Goal: Transaction & Acquisition: Purchase product/service

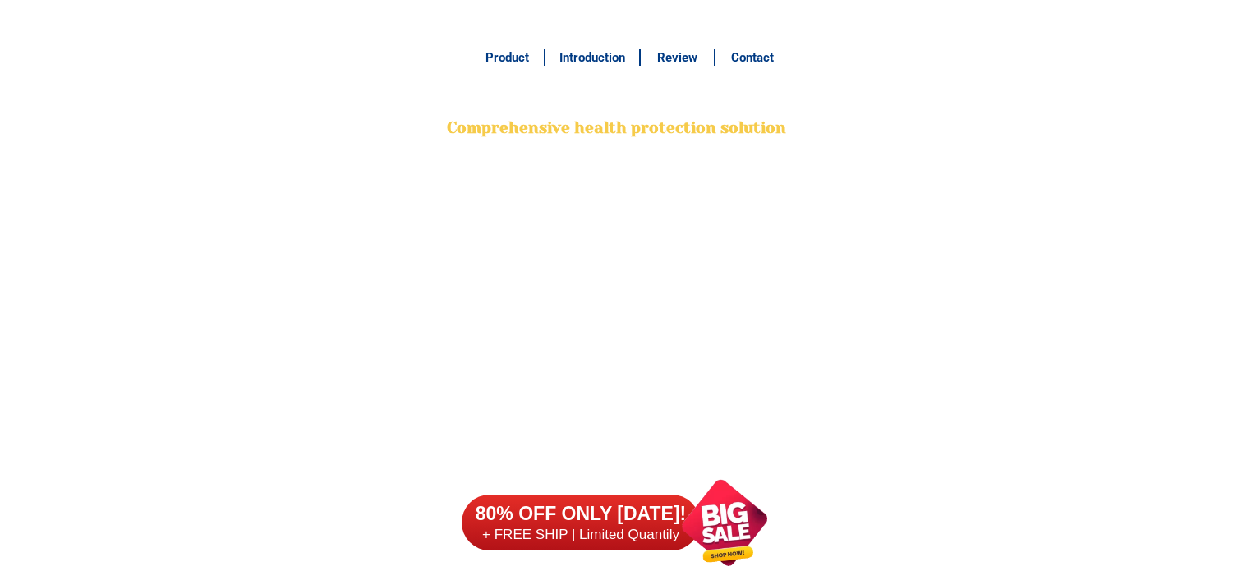
scroll to position [12991, 0]
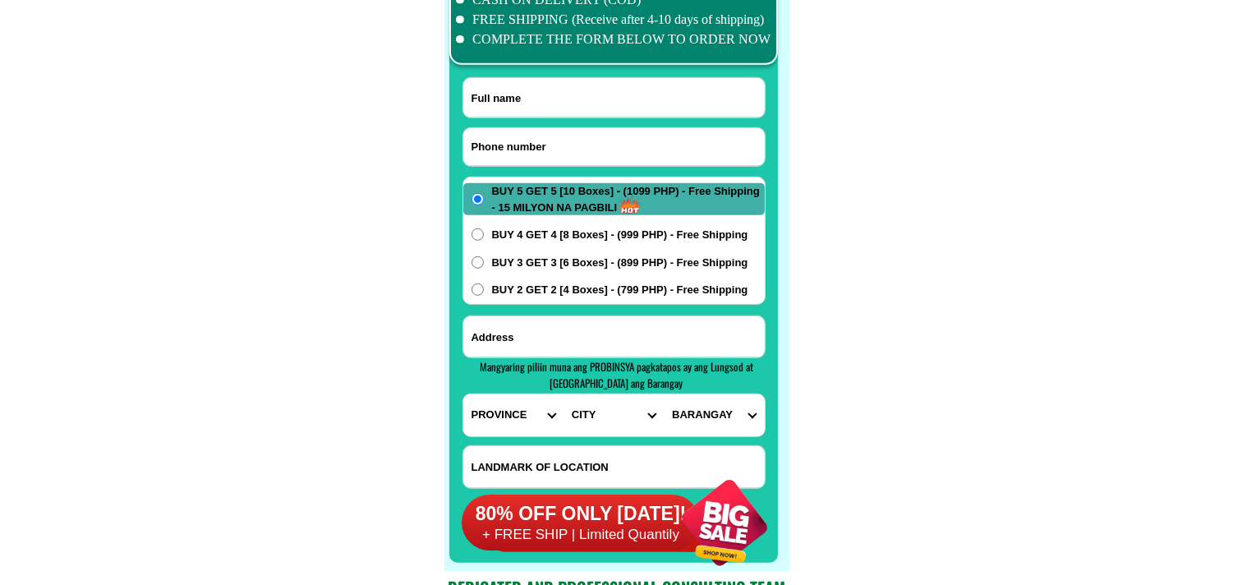
paste input "0955 041 9684"
click at [519, 145] on input "0955 041 9684" at bounding box center [614, 147] width 302 height 38
click at [512, 143] on input "0955 041 9684" at bounding box center [614, 147] width 302 height 38
click at [519, 144] on input "0955 041 9684" at bounding box center [614, 147] width 302 height 38
click at [498, 145] on input "0955 0419684" at bounding box center [614, 147] width 302 height 38
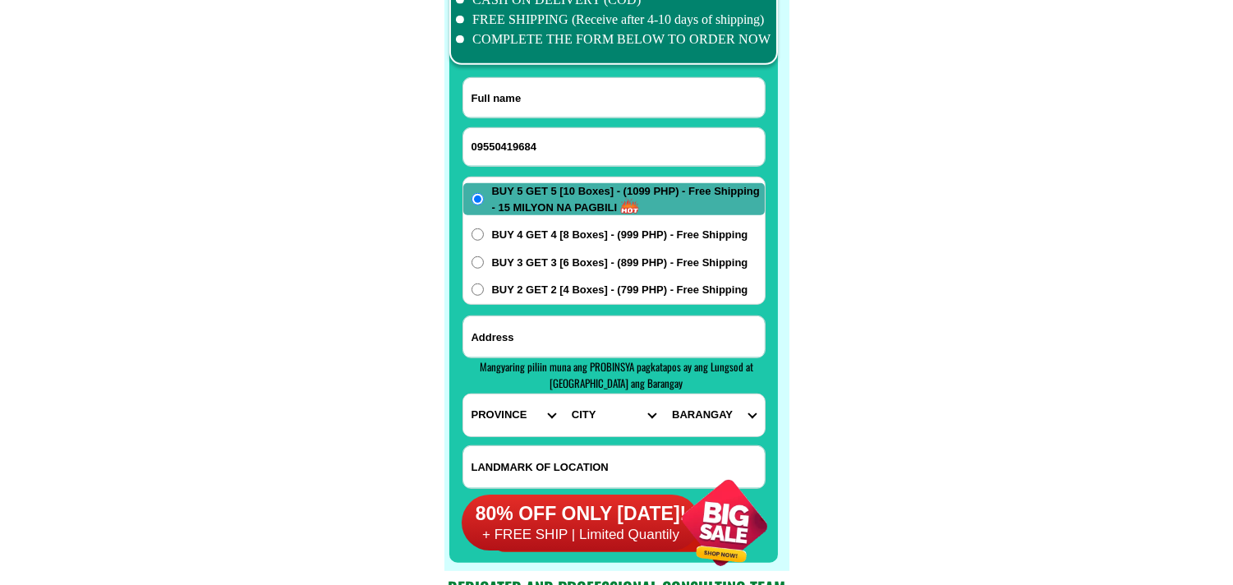
type input "09550419684"
click at [506, 110] on input "Input full_name" at bounding box center [614, 97] width 302 height 39
paste input "[PERSON_NAME]"
type input "[PERSON_NAME]"
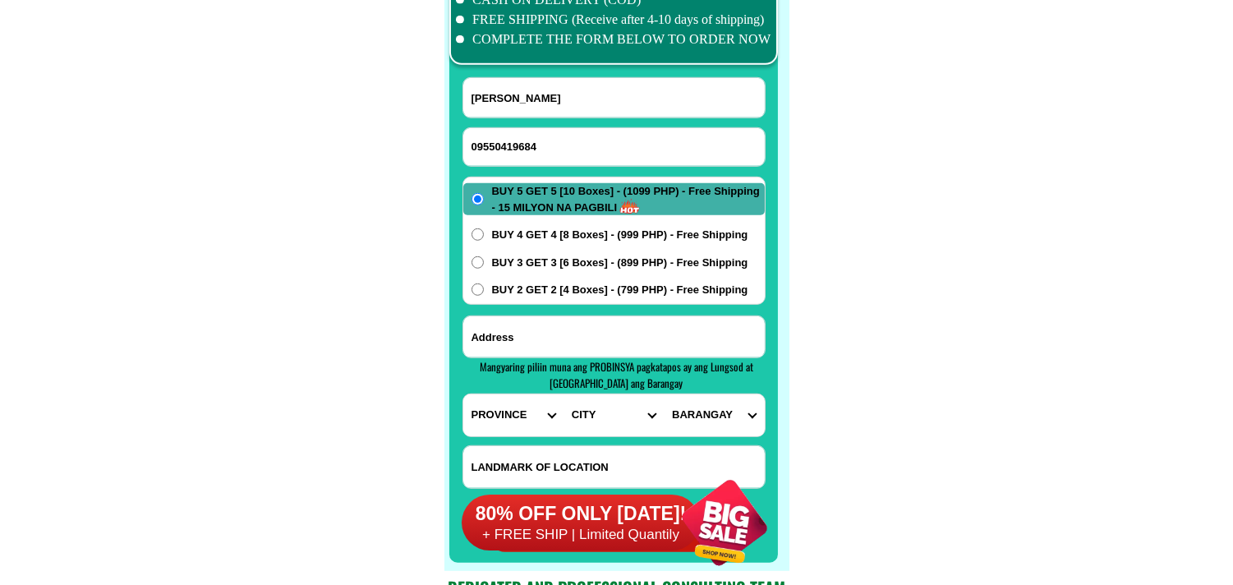
click at [551, 320] on input "Input address" at bounding box center [614, 336] width 302 height 41
paste input "saluysoy paltok meycauyan [GEOGRAPHIC_DATA] city likod simbahan land mark bahay"
type input "saluysoy paltok meycauyan [GEOGRAPHIC_DATA] city likod simbahan land mark bahay"
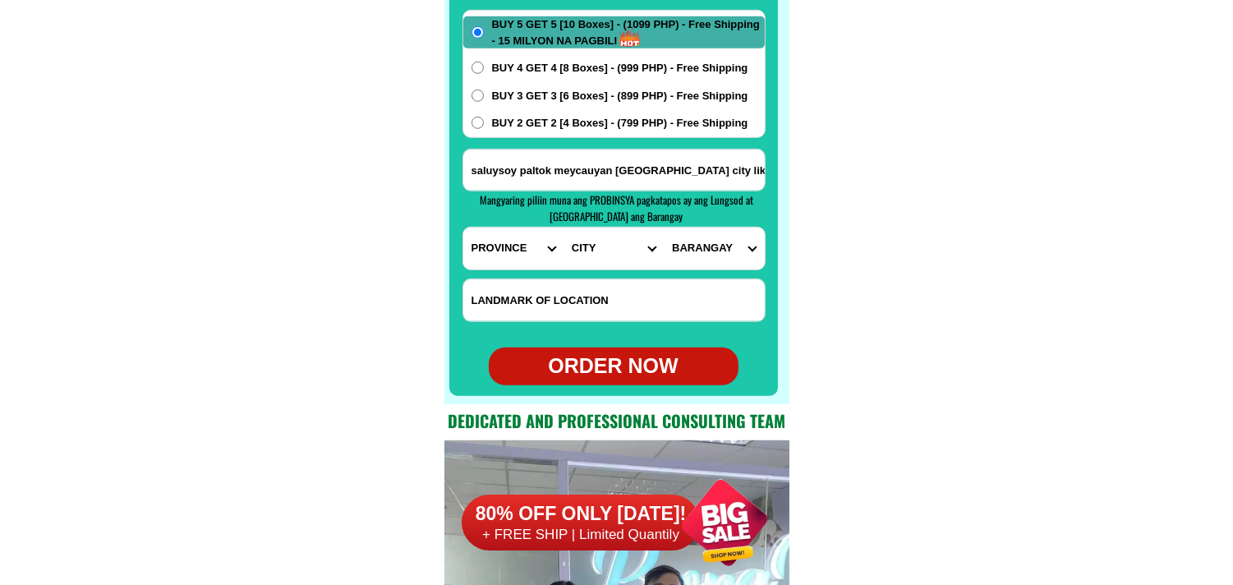
scroll to position [13174, 0]
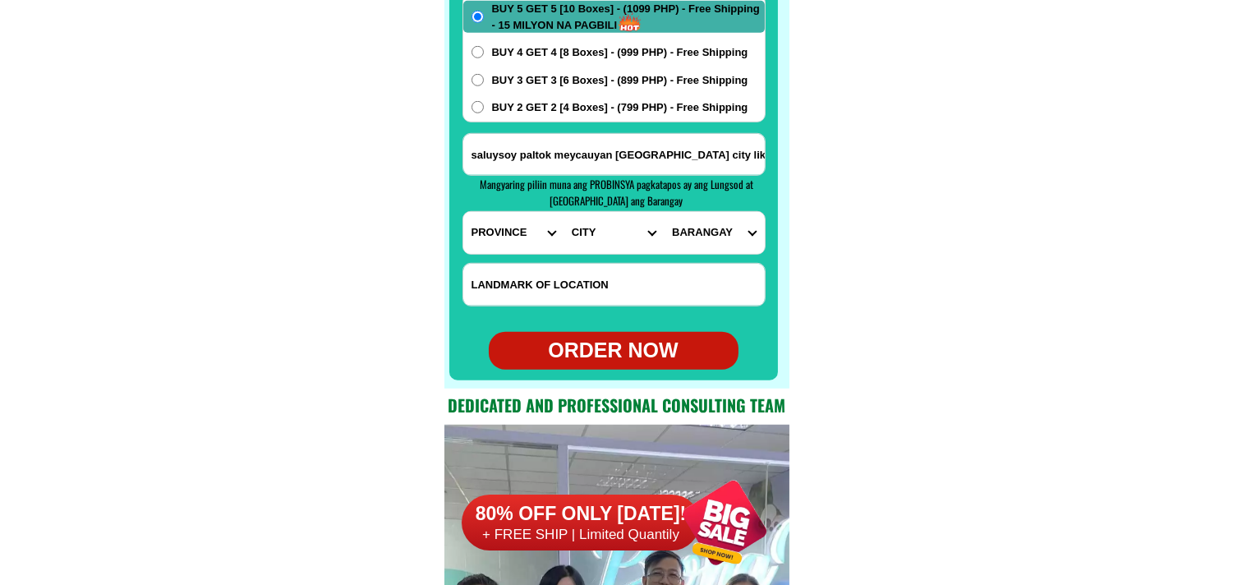
click at [512, 250] on select "PROVINCE [GEOGRAPHIC_DATA] [GEOGRAPHIC_DATA][PERSON_NAME][GEOGRAPHIC_DATA][GEOG…" at bounding box center [513, 233] width 100 height 42
select select "63_761"
click at [463, 212] on select "PROVINCE [GEOGRAPHIC_DATA] [GEOGRAPHIC_DATA][PERSON_NAME][GEOGRAPHIC_DATA][GEOG…" at bounding box center [513, 233] width 100 height 42
click at [592, 242] on select "CITY [PERSON_NAME] [GEOGRAPHIC_DATA] [GEOGRAPHIC_DATA]-[GEOGRAPHIC_DATA] [GEOGR…" at bounding box center [614, 233] width 100 height 42
select select "63_7614890"
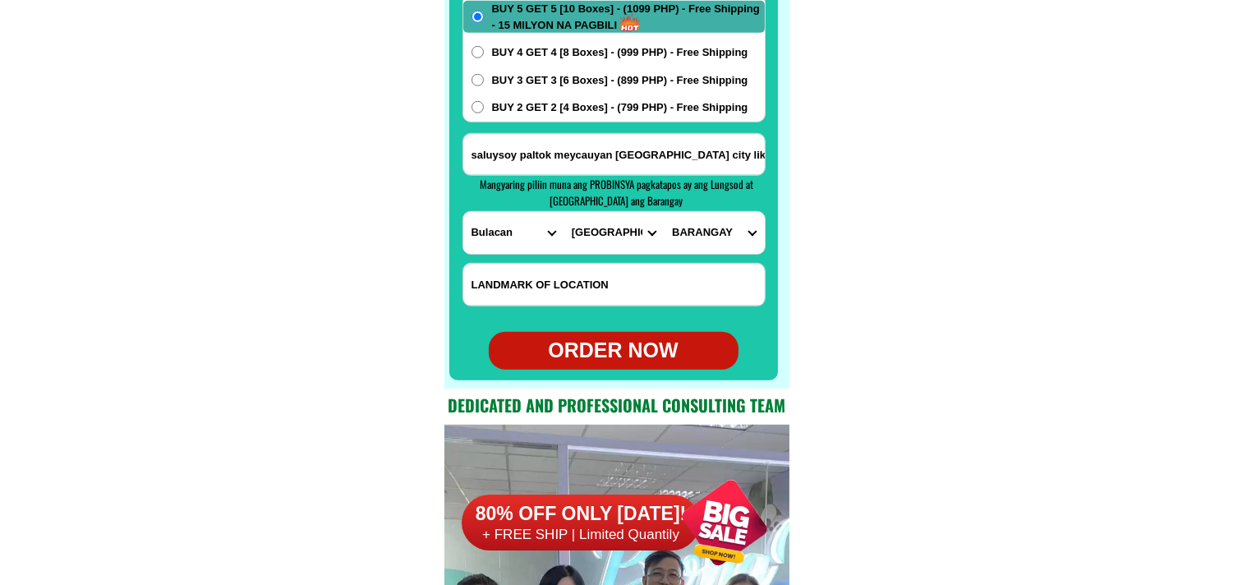
click at [564, 212] on select "CITY [PERSON_NAME] [GEOGRAPHIC_DATA] [GEOGRAPHIC_DATA]-[GEOGRAPHIC_DATA] [GEOGR…" at bounding box center [614, 233] width 100 height 42
click at [684, 234] on select "BARANGAY Bagbaguin Bahay pare Bancal Banga Bayugo Caingin [PERSON_NAME] Iba Lan…" at bounding box center [714, 233] width 100 height 42
select select "63_76148901216"
click at [664, 212] on select "BARANGAY Bagbaguin Bahay pare Bancal Banga Bayugo Caingin [PERSON_NAME] Iba Lan…" at bounding box center [714, 233] width 100 height 42
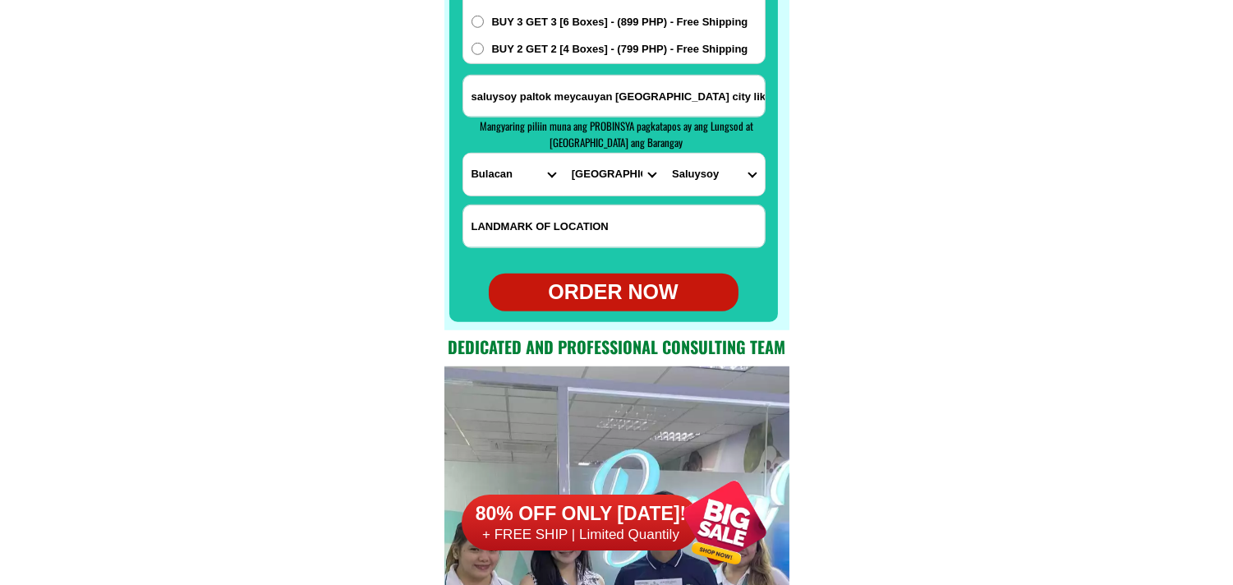
scroll to position [13265, 0]
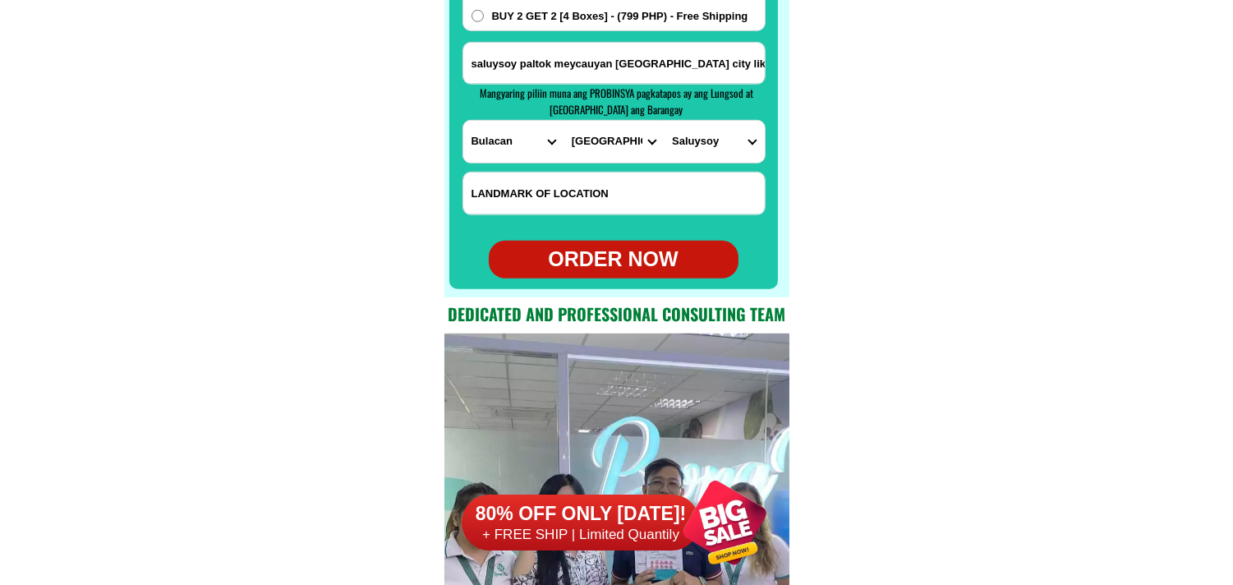
click at [596, 256] on div "ORDER NOW" at bounding box center [614, 259] width 250 height 31
type input "saluysoy paltok meycauyan [GEOGRAPHIC_DATA] city likod simbahan land mark bahay"
radio input "true"
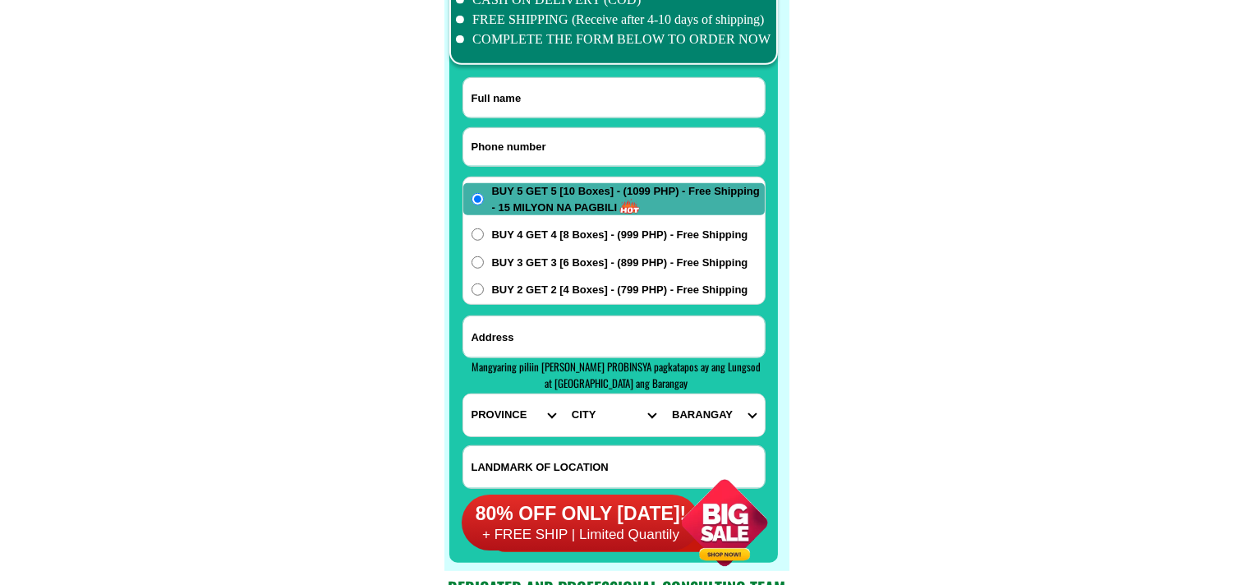
scroll to position [12991, 0]
paste input "09666434009"
click at [515, 146] on input "Input phone_number" at bounding box center [614, 147] width 302 height 38
type input "09666434009"
click at [552, 93] on input "Input full_name" at bounding box center [614, 97] width 302 height 39
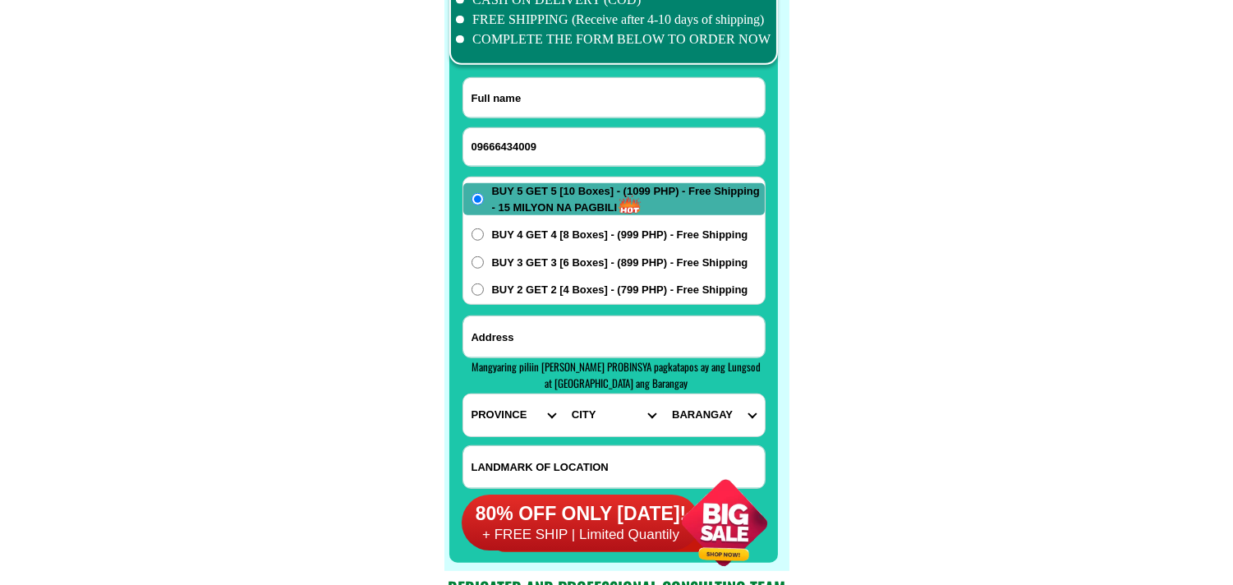
paste input "Ranulfo P Olorvida"
type input "Ranulfo P Olorvida"
click at [587, 291] on span "BUY 2 GET 2 [4 Boxes] - (799 PHP) - Free Shipping" at bounding box center [620, 290] width 256 height 16
click at [484, 291] on input "BUY 2 GET 2 [4 Boxes] - (799 PHP) - Free Shipping" at bounding box center [478, 289] width 12 height 12
radio input "true"
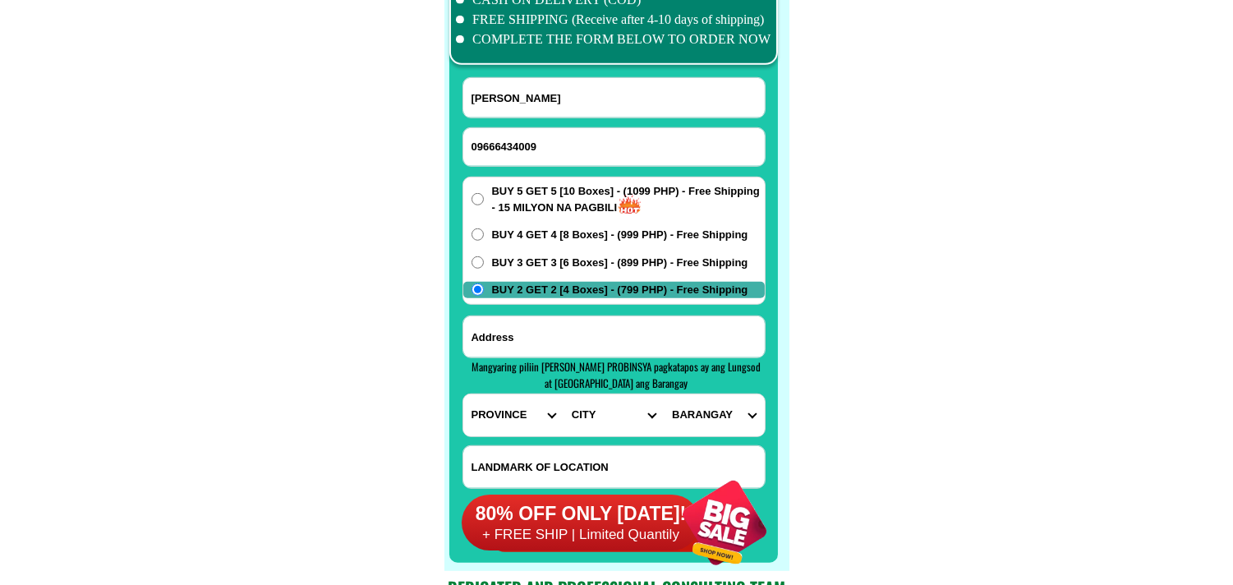
click at [545, 334] on input "Input address" at bounding box center [614, 336] width 302 height 41
paste input "Proj6 Visayas Ave Cor Central Ave Infront kapit-Bisig Cullat Quezon City Metro …"
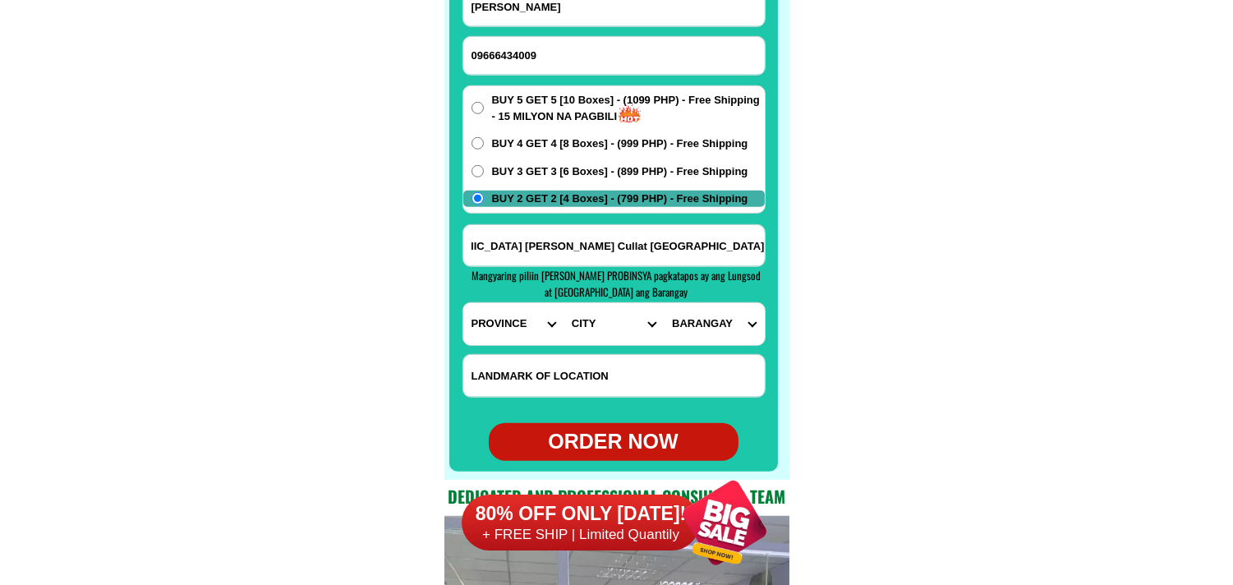
type input "Proj6 Visayas Ave Cor Central Ave Infront kapit-Bisig Cullat Quezon City Metro …"
click at [500, 329] on select "PROVINCE [GEOGRAPHIC_DATA] [GEOGRAPHIC_DATA][PERSON_NAME][GEOGRAPHIC_DATA][GEOG…" at bounding box center [513, 324] width 100 height 42
select select "63_219"
click at [463, 303] on select "PROVINCE [GEOGRAPHIC_DATA] [GEOGRAPHIC_DATA][PERSON_NAME][GEOGRAPHIC_DATA][GEOG…" at bounding box center [513, 324] width 100 height 42
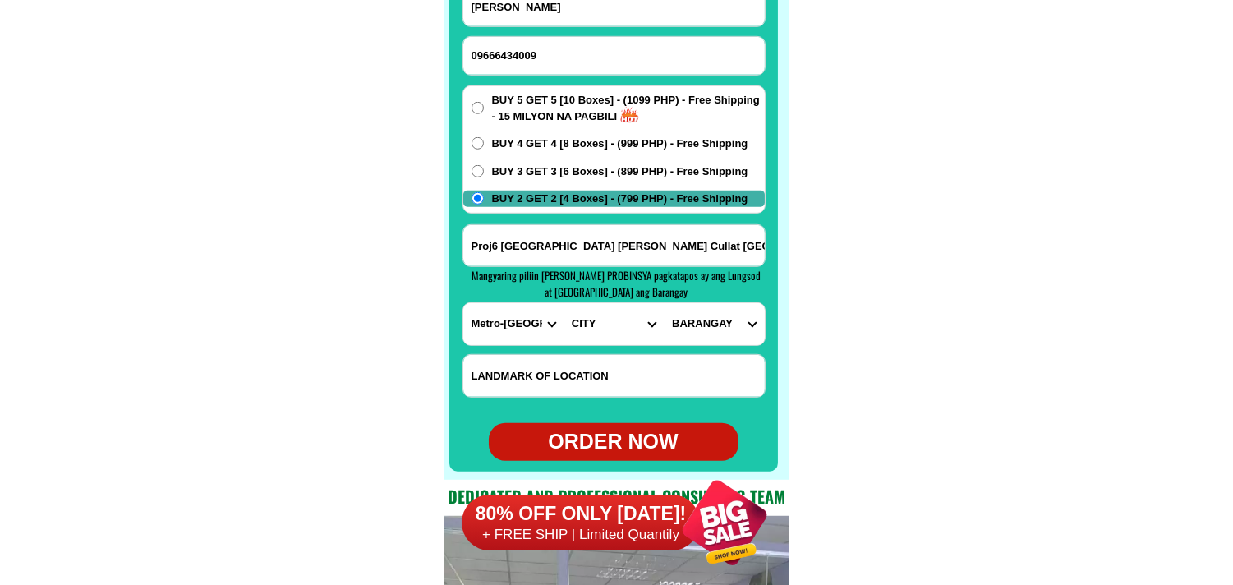
click at [593, 326] on select "CITY Binondo CALOOCAN Ermita Intramuros Las-pinas Makati Malabon-city Malate Ma…" at bounding box center [614, 324] width 100 height 42
select select "63_2194070"
click at [564, 303] on select "CITY Binondo CALOOCAN Ermita Intramuros Las-pinas Makati Malabon-city Malate Ma…" at bounding box center [614, 324] width 100 height 42
click at [708, 244] on input "Proj6 Visayas Ave Cor Central Ave Infront kapit-Bisig Cullat Quezon City Metro …" at bounding box center [614, 245] width 302 height 41
click at [738, 236] on input "Proj6 Visayas Ave Cor Central Ave Infront kapit-Bisig Cullat Quezon City Metro …" at bounding box center [614, 245] width 302 height 41
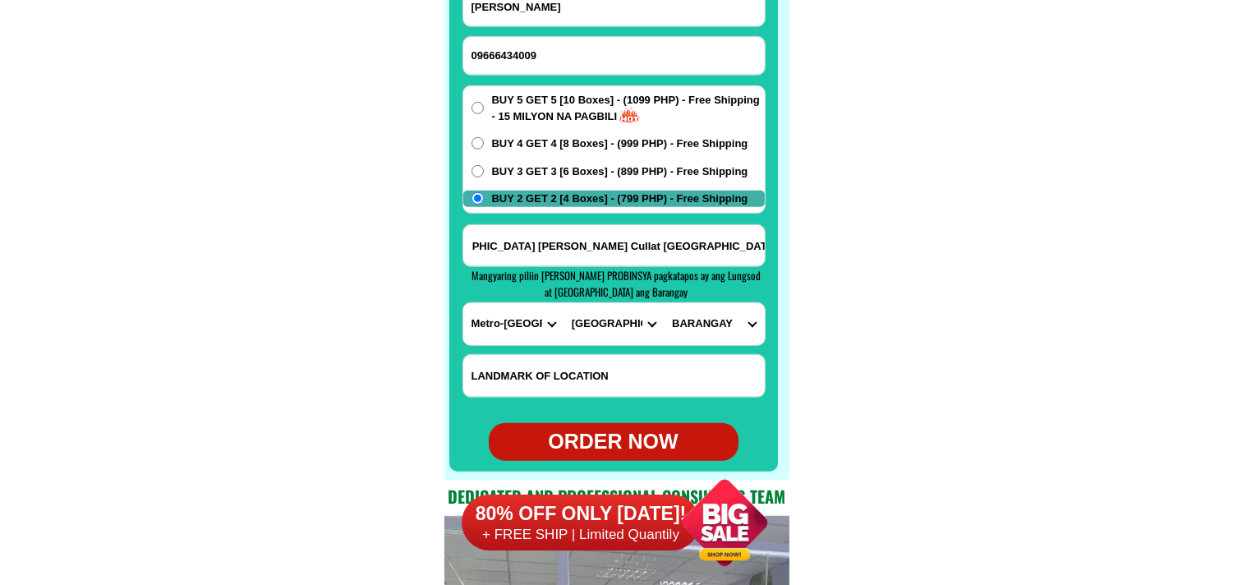
scroll to position [0, 89]
click at [725, 309] on select "BARANGAY Alicia Amihan Apolonio samson Aurora Baesa Bagbag Bago bantay Bagong l…" at bounding box center [714, 324] width 100 height 42
select select "63_21940707675"
click at [664, 303] on select "BARANGAY Alicia Amihan Apolonio samson Aurora Baesa Bagbag Bago bantay Bagong l…" at bounding box center [714, 324] width 100 height 42
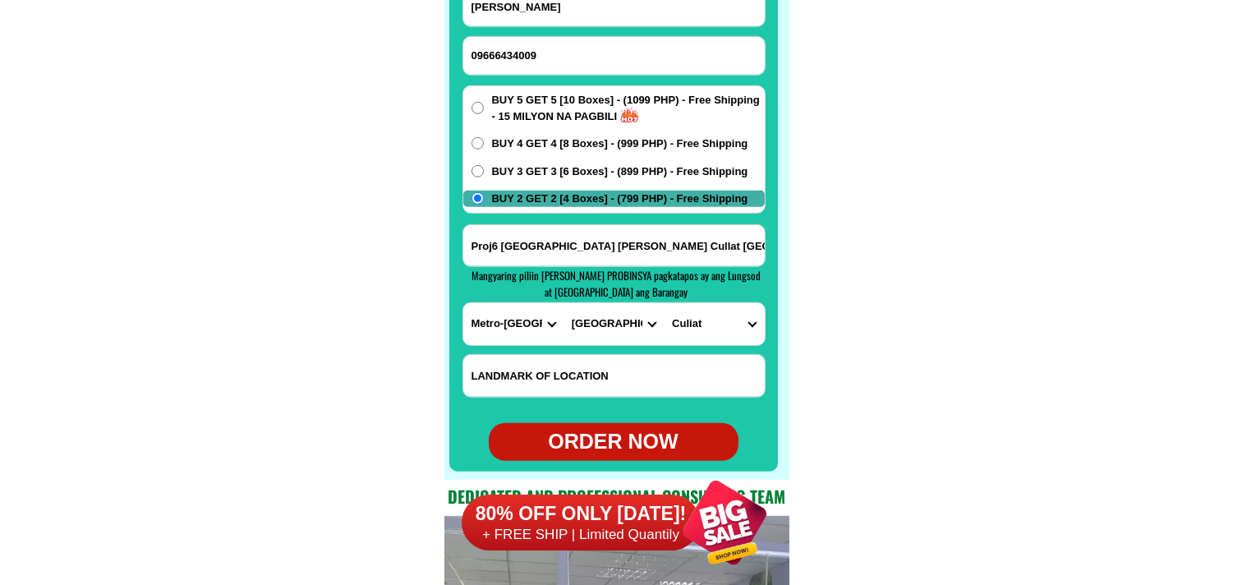
click at [740, 244] on input "Proj6 Visayas Ave Cor Central Ave Infront kapit-Bisig Cullat Quezon City Metro …" at bounding box center [614, 245] width 302 height 41
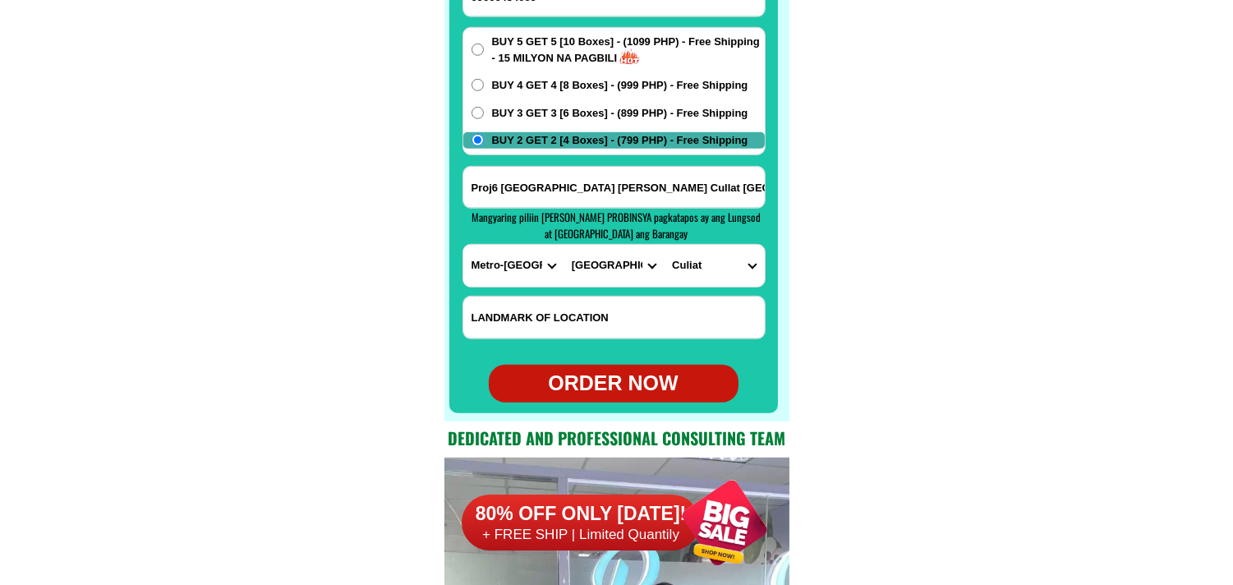
scroll to position [13174, 0]
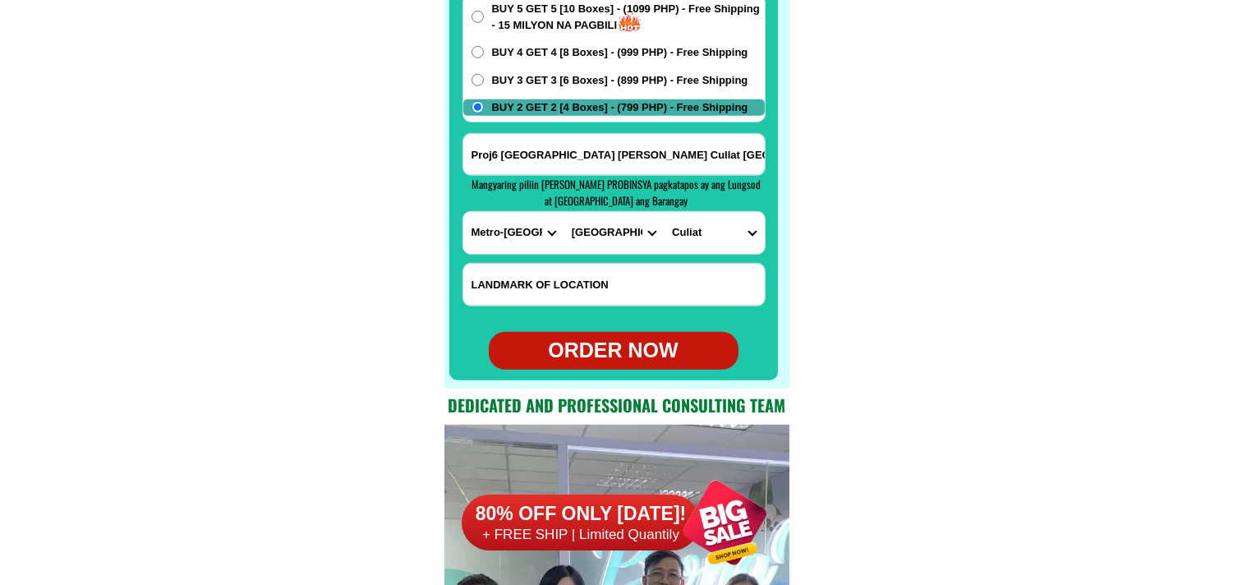
click at [611, 355] on div "ORDER NOW" at bounding box center [614, 350] width 250 height 31
type input "Proj6 Visayas Ave Cor Central Ave Infront kapit-Bisig Cullat Quezon City Metro …"
radio input "true"
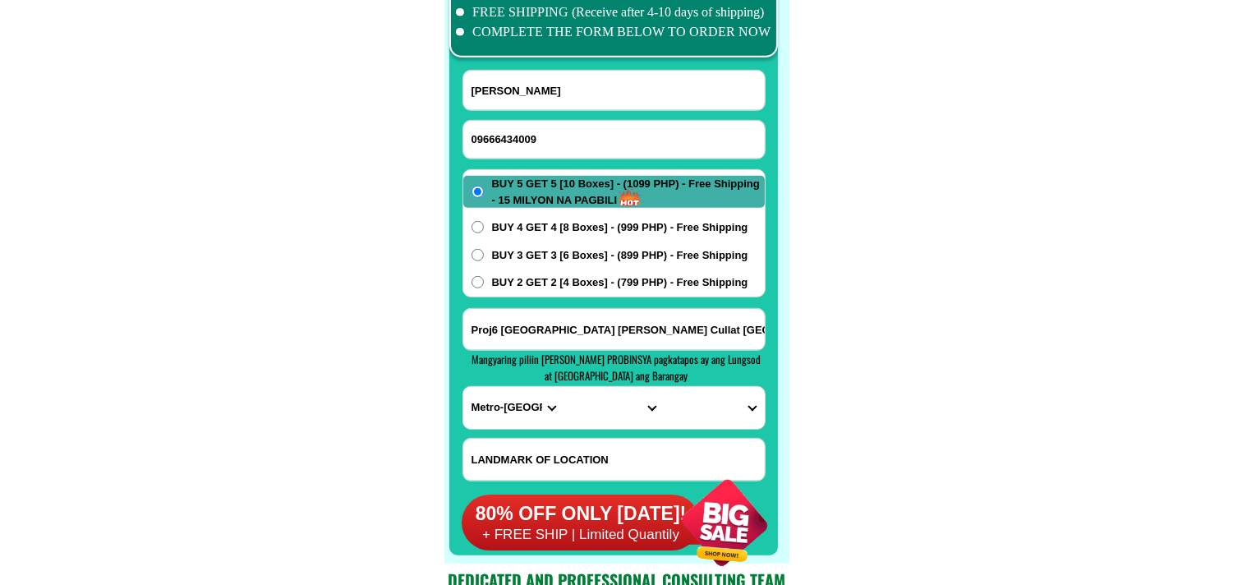
scroll to position [12991, 0]
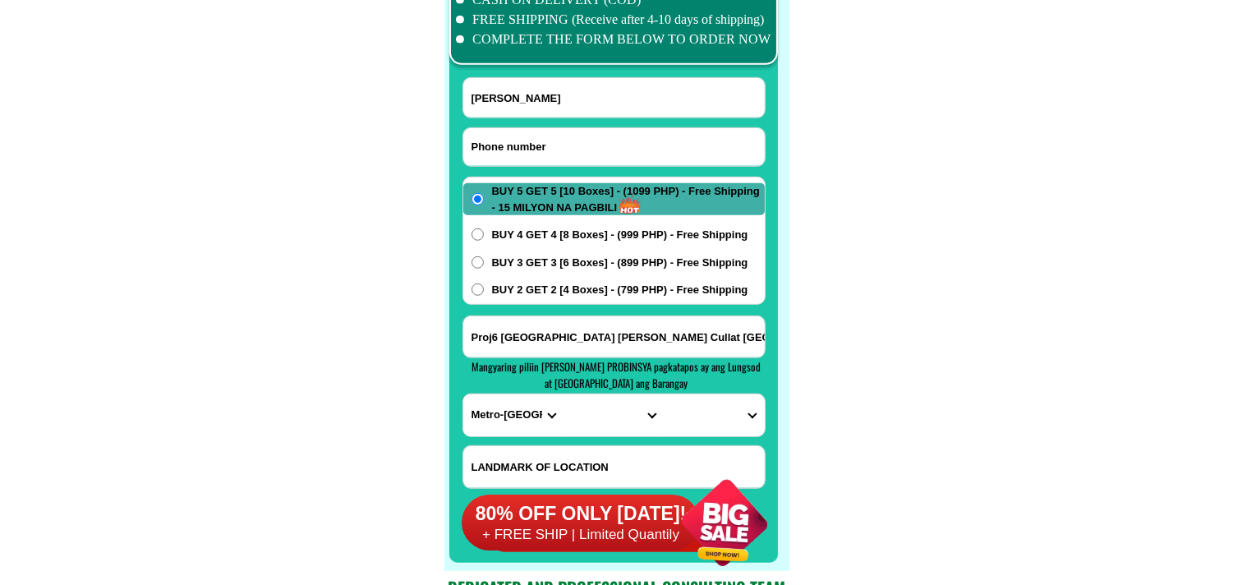
click at [516, 135] on input "Input phone_number" at bounding box center [614, 147] width 302 height 38
paste input "09525241928"
type input "09525241928"
drag, startPoint x: 518, startPoint y: 103, endPoint x: 393, endPoint y: 15, distance: 152.7
click at [518, 100] on input "Ranulfo P Olorvida" at bounding box center [614, 97] width 302 height 39
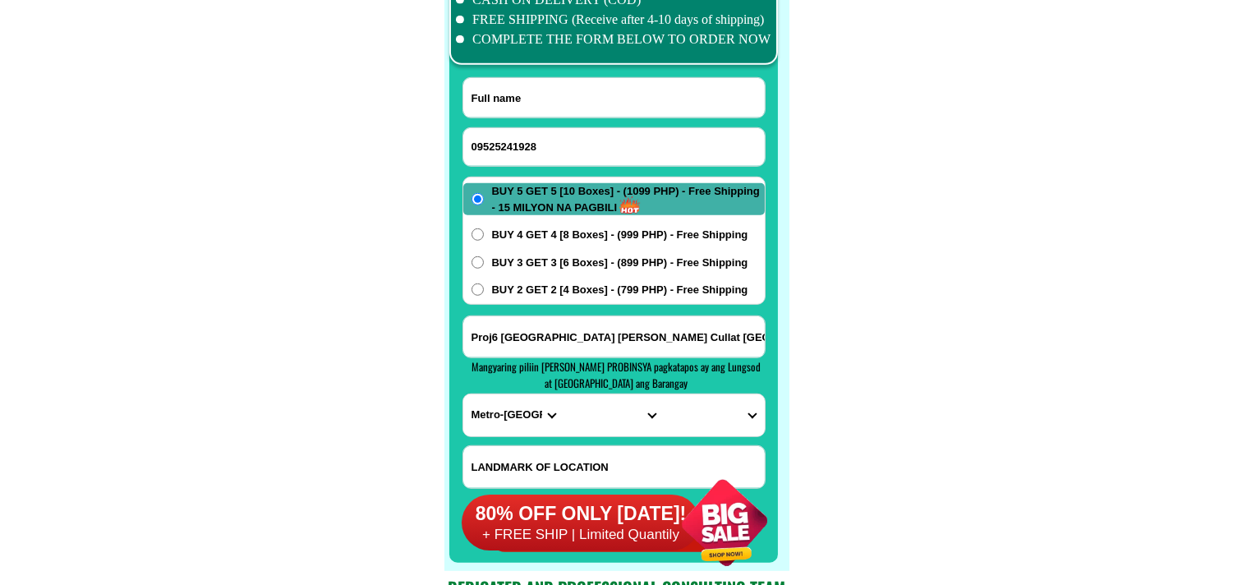
paste input "jesje V Garcia"
type input "jesje V Garcia"
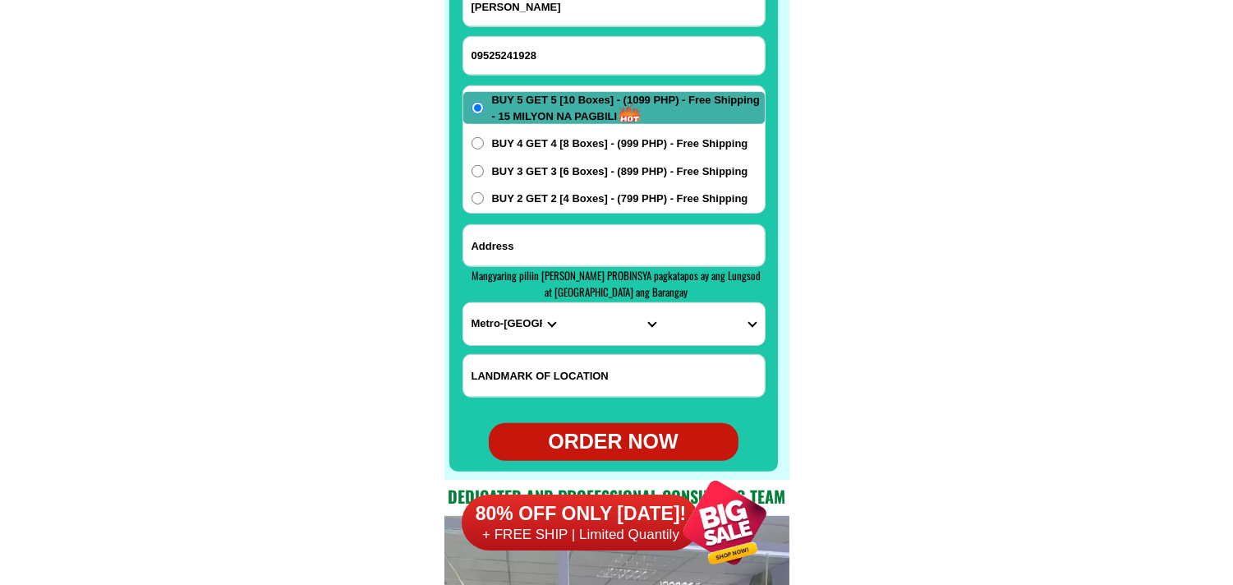
paste input "sto nino ,purok masinop sablayan occidental mindoro 5104"
click at [569, 242] on input "Input address" at bounding box center [614, 245] width 302 height 41
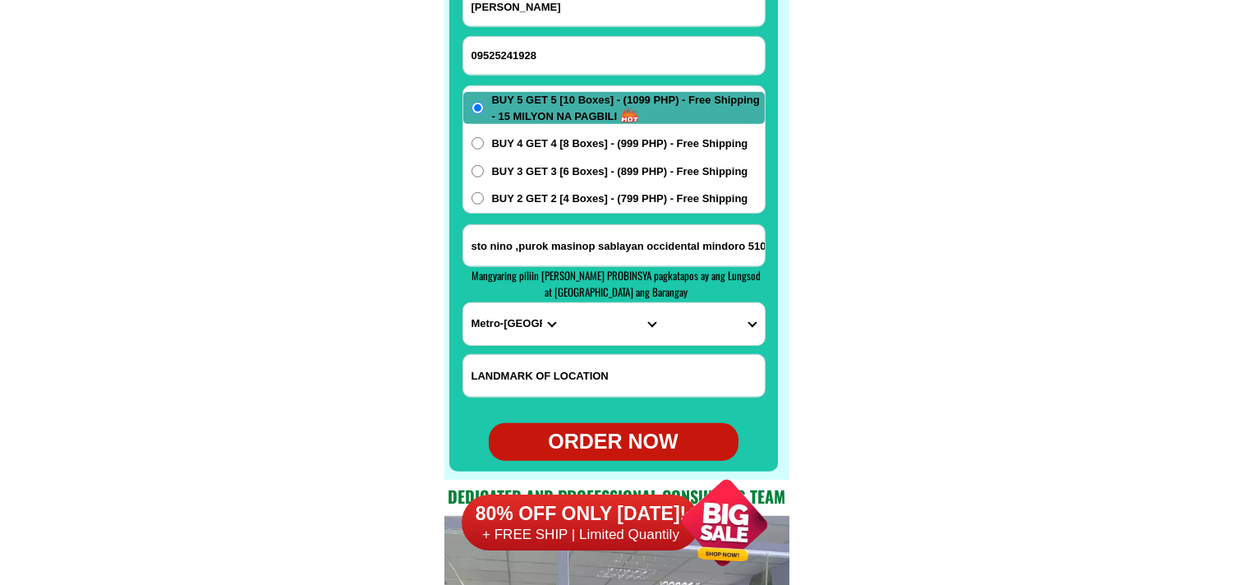
scroll to position [0, 11]
type input "sto nino ,purok masinop sablayan occidental mindoro 5104"
drag, startPoint x: 872, startPoint y: 251, endPoint x: 830, endPoint y: 261, distance: 43.0
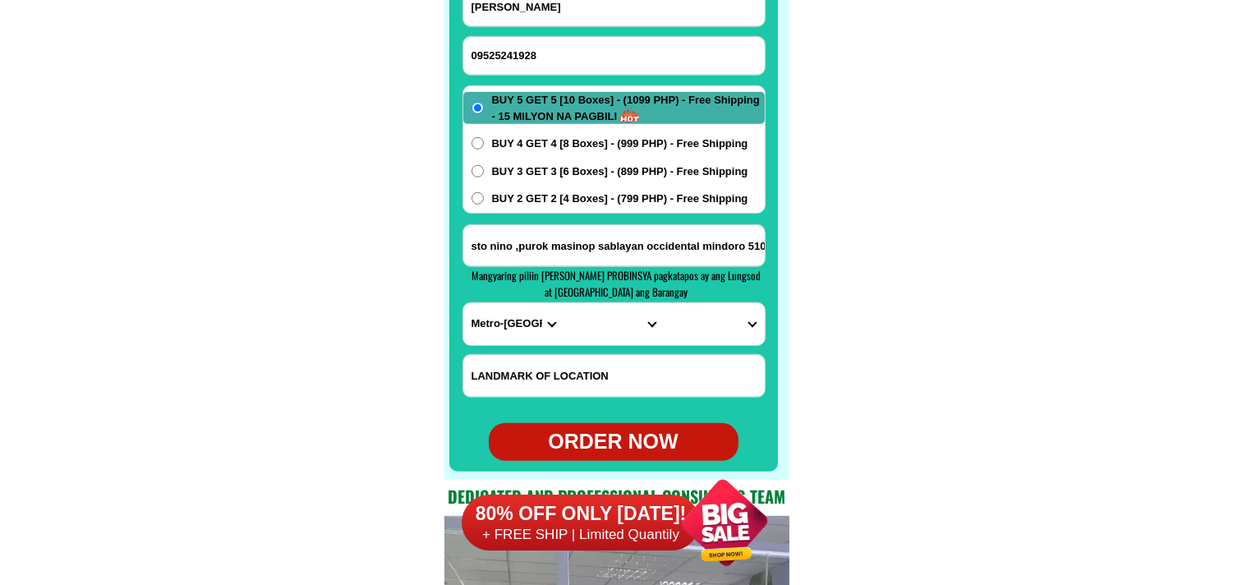
click at [527, 316] on select "PROVINCE [GEOGRAPHIC_DATA] [GEOGRAPHIC_DATA][PERSON_NAME][GEOGRAPHIC_DATA][GEOG…" at bounding box center [513, 324] width 100 height 42
select select "63_136"
click at [463, 303] on select "PROVINCE [GEOGRAPHIC_DATA] [GEOGRAPHIC_DATA][PERSON_NAME][GEOGRAPHIC_DATA][GEOG…" at bounding box center [513, 324] width 100 height 42
click at [579, 327] on select "CITY Abra-de-ilog Calintaan Lubang Mamburao Occidental-mindoro-looc Occidental-…" at bounding box center [614, 324] width 100 height 42
select select "63_1362370"
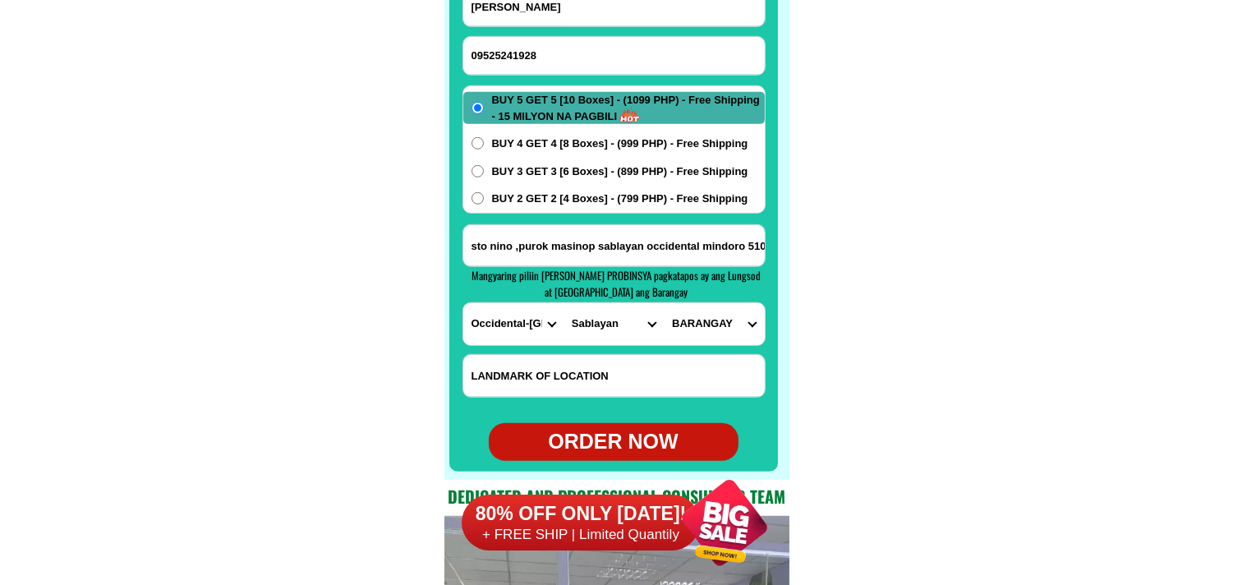
click at [564, 303] on select "CITY Abra-de-ilog Calintaan Lubang Mamburao Occidental-mindoro-looc Occidental-…" at bounding box center [614, 324] width 100 height 42
click at [697, 318] on select "BARANGAY Batong buhay Buenavista Burgos Claudio salgado General emilio aguinald…" at bounding box center [714, 324] width 100 height 42
select select "63_13623705323"
click at [664, 303] on select "BARANGAY Batong buhay Buenavista Burgos Claudio salgado General emilio aguinald…" at bounding box center [714, 324] width 100 height 42
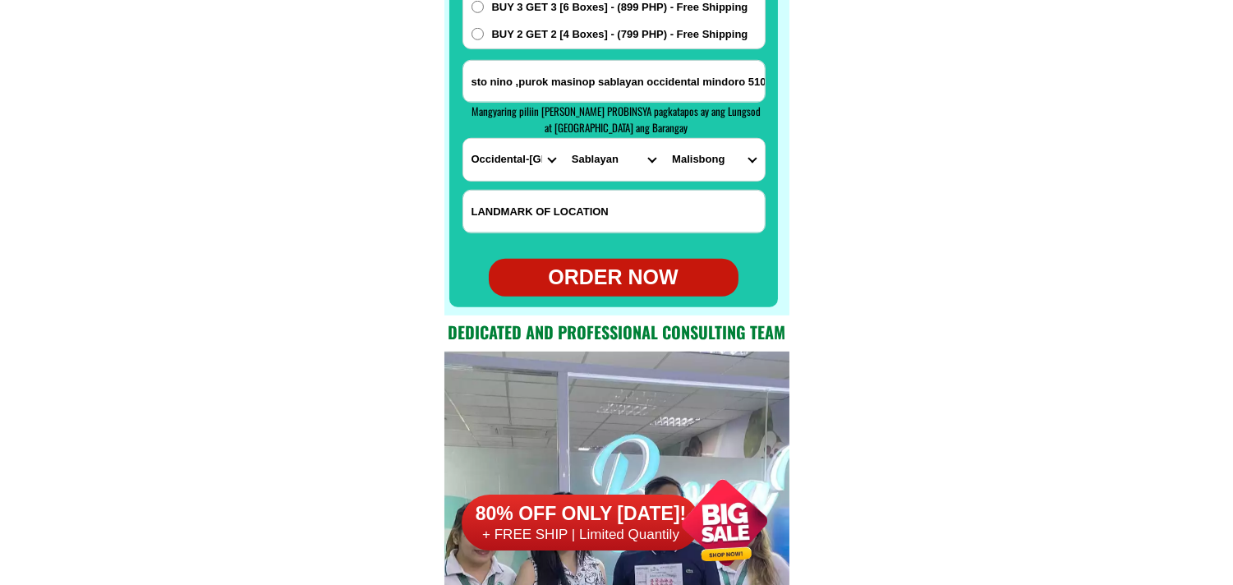
scroll to position [13265, 0]
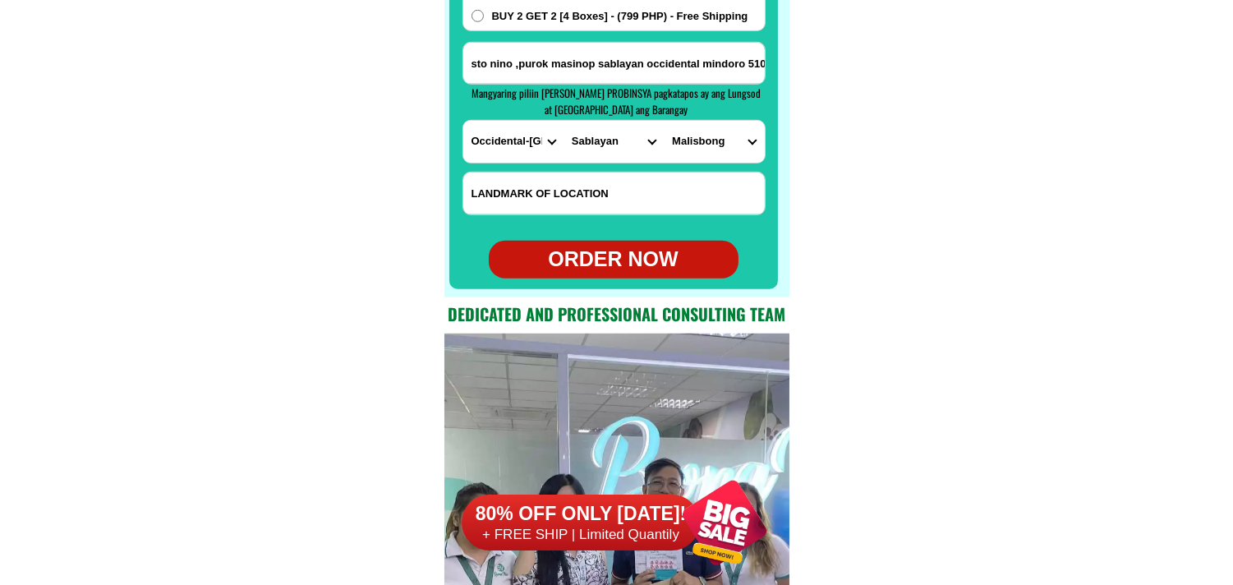
click at [639, 247] on div "ORDER NOW" at bounding box center [614, 259] width 250 height 31
type input "09525241928"
type input "sto nino ,purok masinop sablayan occidental mindoro 5104"
radio input "true"
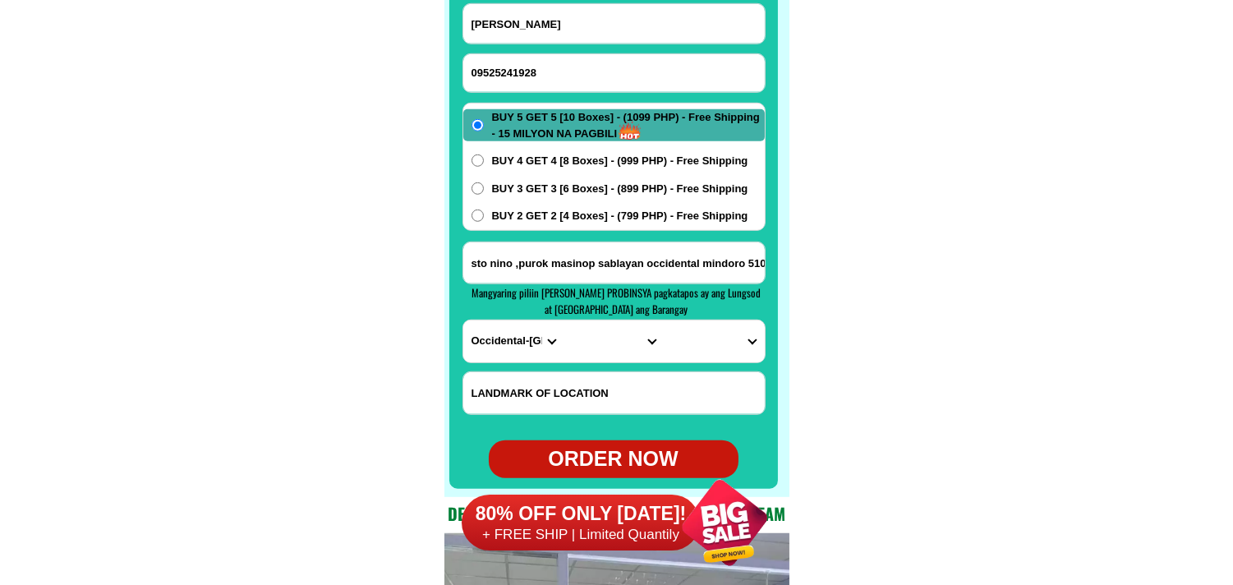
scroll to position [12991, 0]
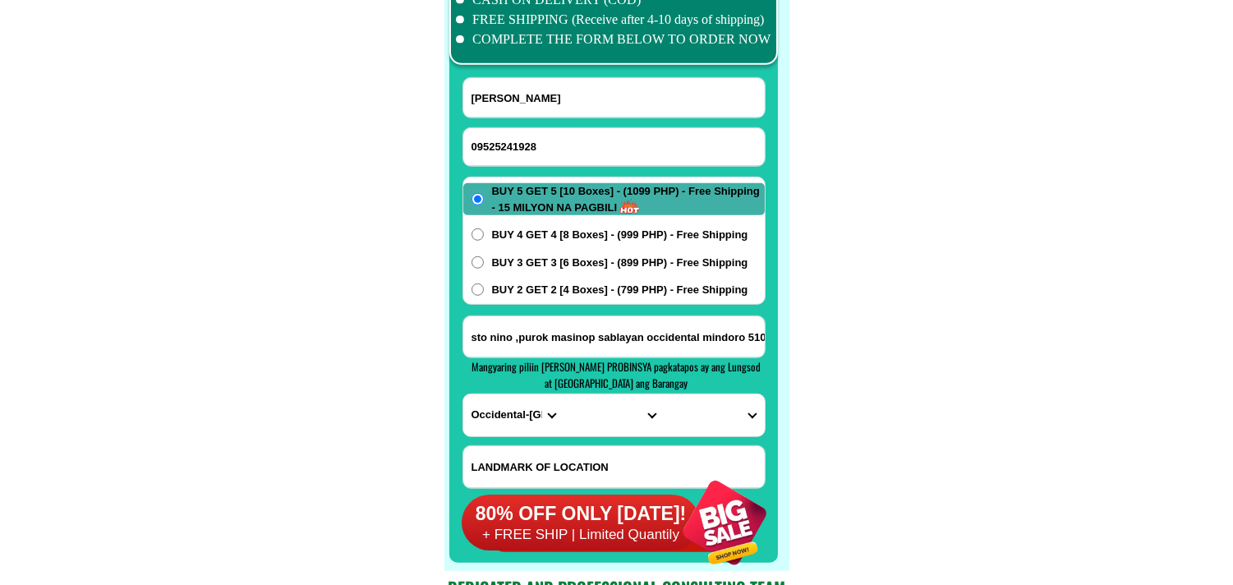
click at [521, 145] on input "09525241928" at bounding box center [614, 147] width 302 height 38
paste input "0954 193 6836"
click at [518, 144] on input "0954 193 6836" at bounding box center [614, 147] width 302 height 38
click at [499, 144] on input "0954 1936836" at bounding box center [614, 147] width 302 height 38
type input "09541936836"
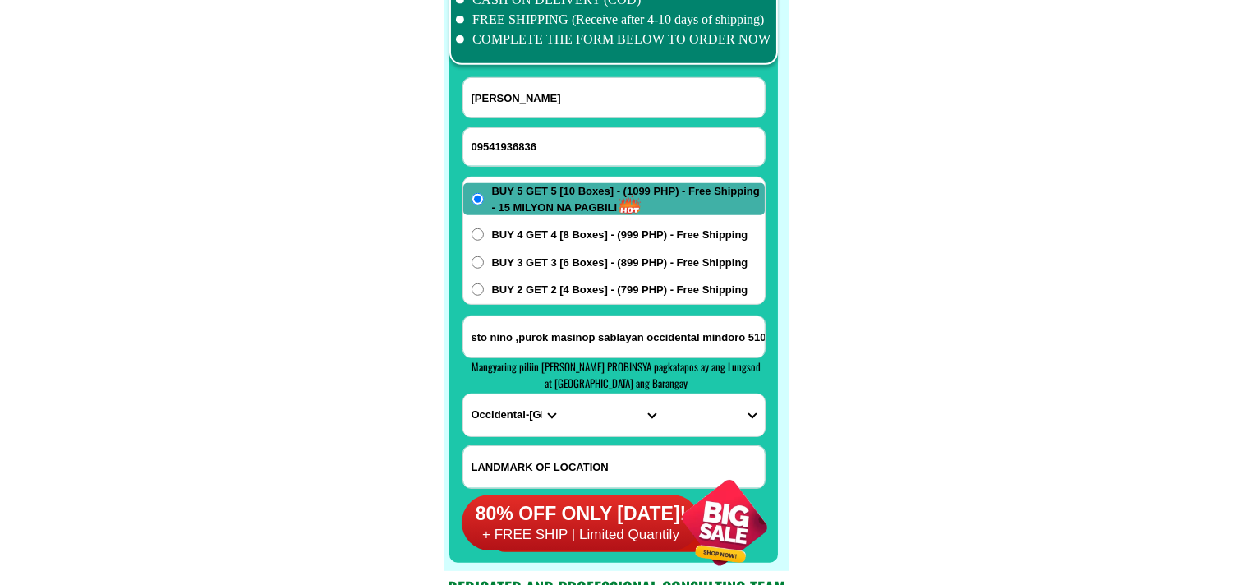
drag, startPoint x: 577, startPoint y: 96, endPoint x: 432, endPoint y: 85, distance: 145.0
click at [577, 96] on input "Input full_name" at bounding box center [614, 97] width 302 height 39
paste input "Lourdes Can̈ada"
type input "Lourdes Can̈ada"
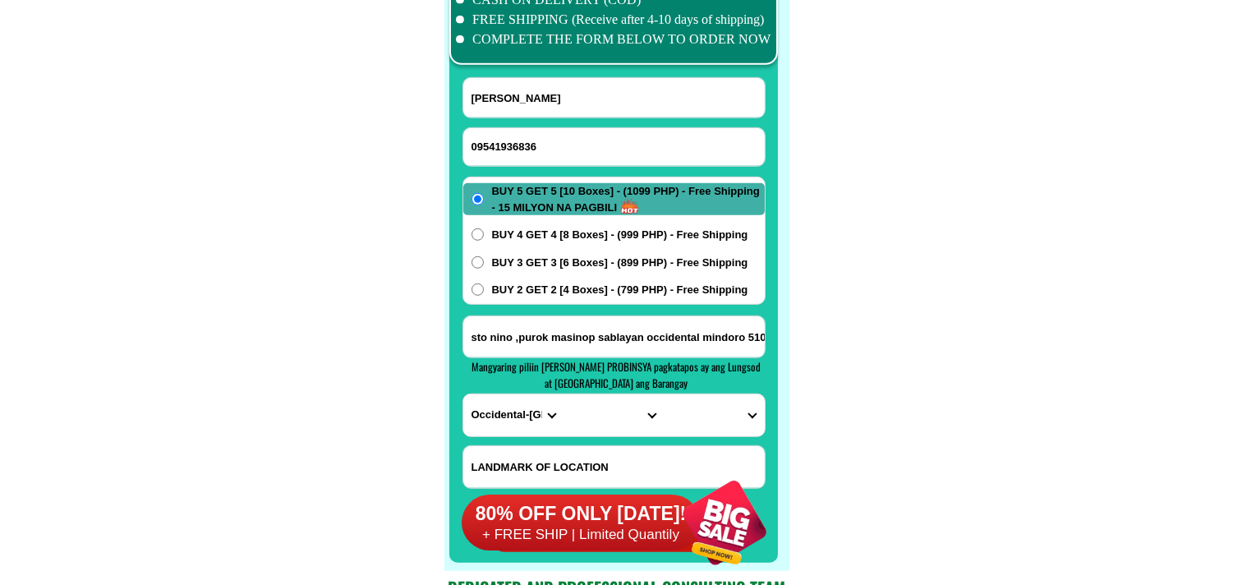
scroll to position [13083, 0]
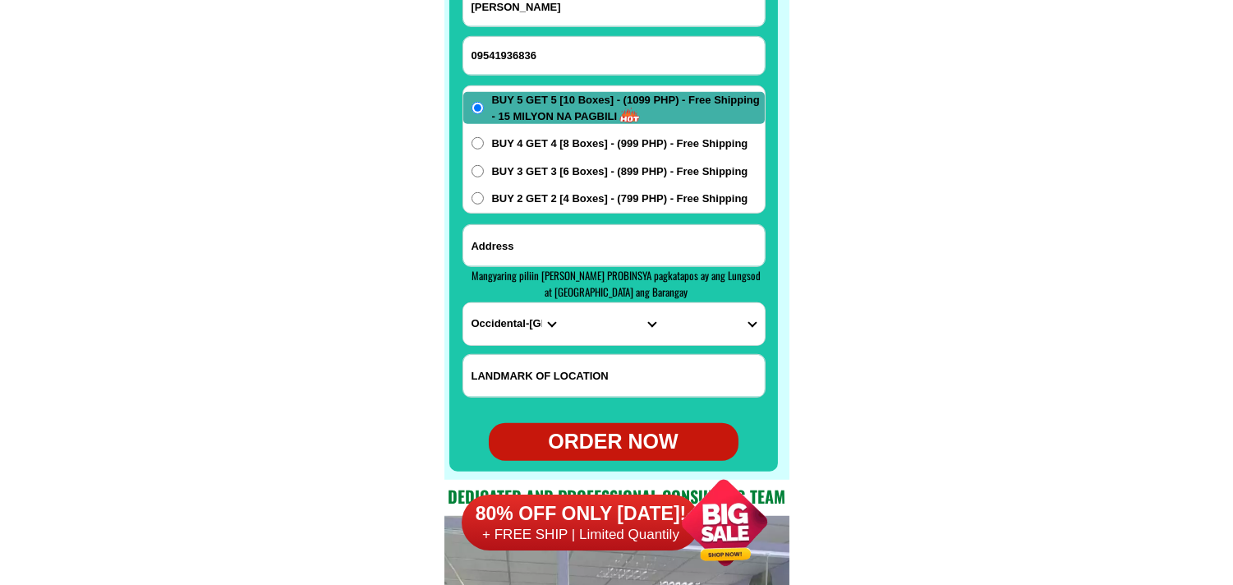
paste input "Sitio Cabutoy , Pooc Talisay City Cebu Talisay Mind-Power Creativity Center"
click at [557, 242] on input "Sitio Cabutoy , Pooc Talisay City Cebu Talisay Mind-Power Creativity Center" at bounding box center [614, 245] width 302 height 41
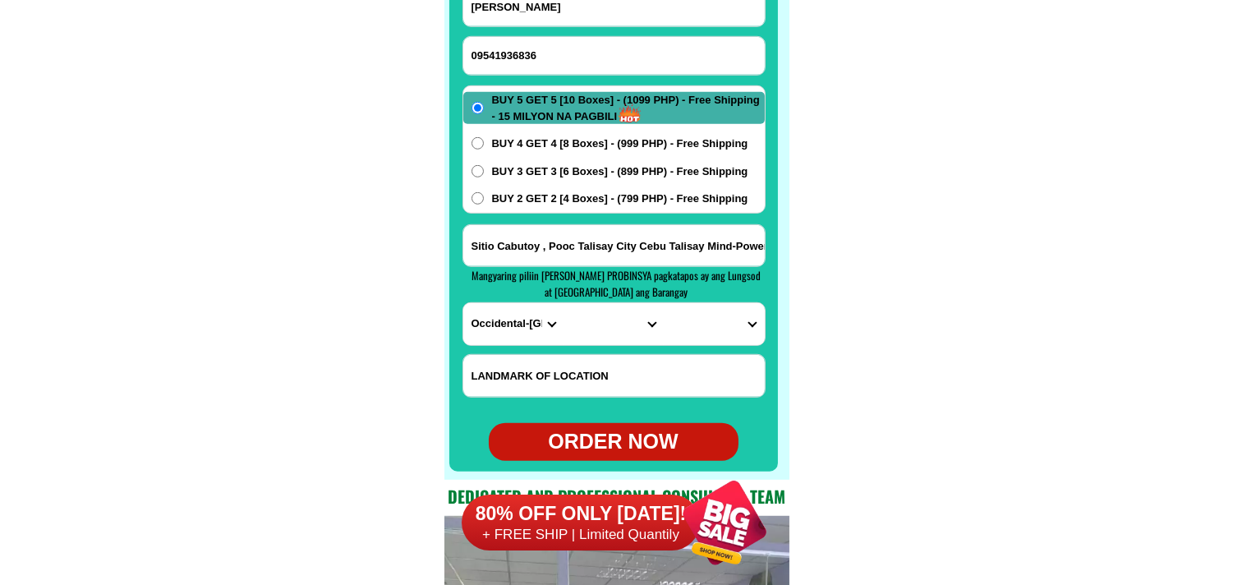
scroll to position [0, 94]
type input "Sitio Cabutoy , Pooc Talisay City Cebu Talisay Mind-Power Creativity Center"
click at [510, 322] on select "PROVINCE [GEOGRAPHIC_DATA] [GEOGRAPHIC_DATA][PERSON_NAME][GEOGRAPHIC_DATA][GEOG…" at bounding box center [513, 324] width 100 height 42
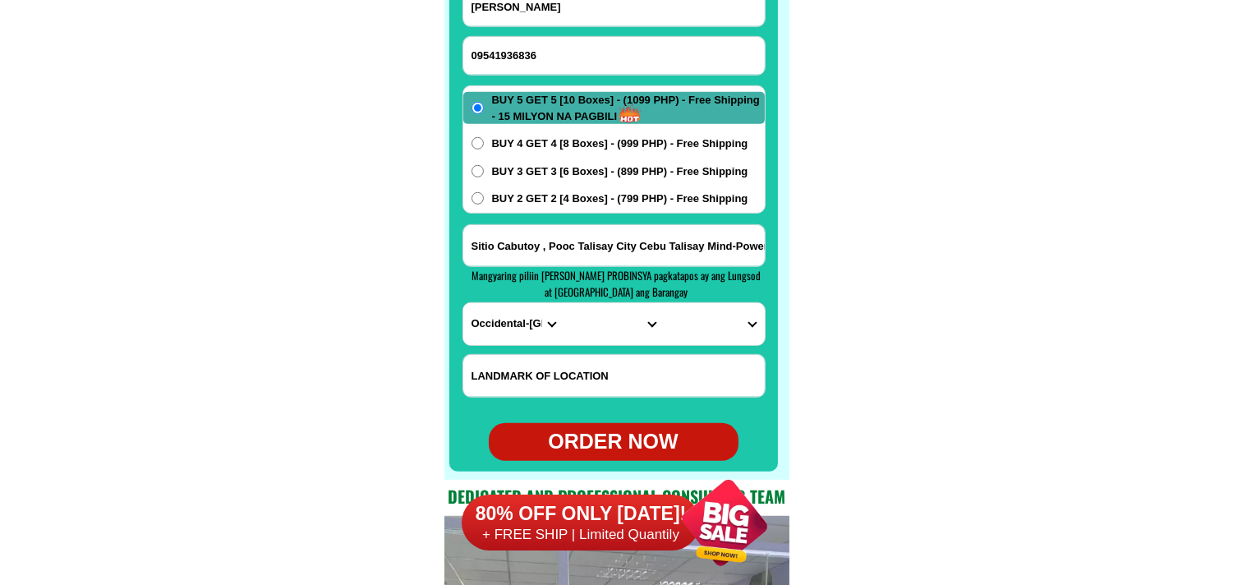
select select "63_8"
click at [463, 303] on select "PROVINCE [GEOGRAPHIC_DATA] [GEOGRAPHIC_DATA][PERSON_NAME][GEOGRAPHIC_DATA][GEOG…" at bounding box center [513, 324] width 100 height 42
click at [601, 332] on select "CITY Alcoy Aloguinsan Argao Asturias Badian Balamban Bantayan Barili Bogo-city …" at bounding box center [614, 324] width 100 height 42
click at [594, 321] on select "CITY Alcoy Aloguinsan Argao Asturias Badian Balamban Bantayan Barili Bogo-city …" at bounding box center [614, 324] width 100 height 42
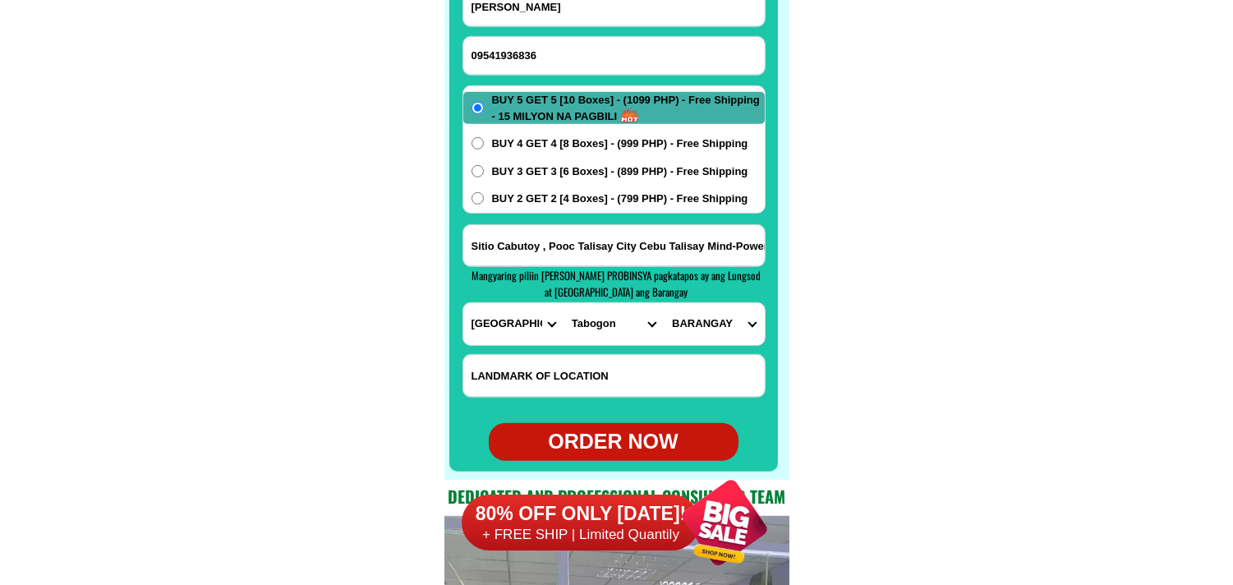
select select "63_86950"
click at [564, 303] on select "CITY Alcoy Aloguinsan Argao Asturias Badian Balamban Bantayan Barili Bogo-city …" at bounding box center [614, 324] width 100 height 42
click at [700, 322] on select "BARANGAY Biasong Bulacao Cadulawan Camp iv Cansojong Dumlog Jaclupan Lagtang La…" at bounding box center [714, 324] width 100 height 42
select select "63_869507033"
click at [664, 303] on select "BARANGAY Biasong Bulacao Cadulawan Camp iv Cansojong Dumlog Jaclupan Lagtang La…" at bounding box center [714, 324] width 100 height 42
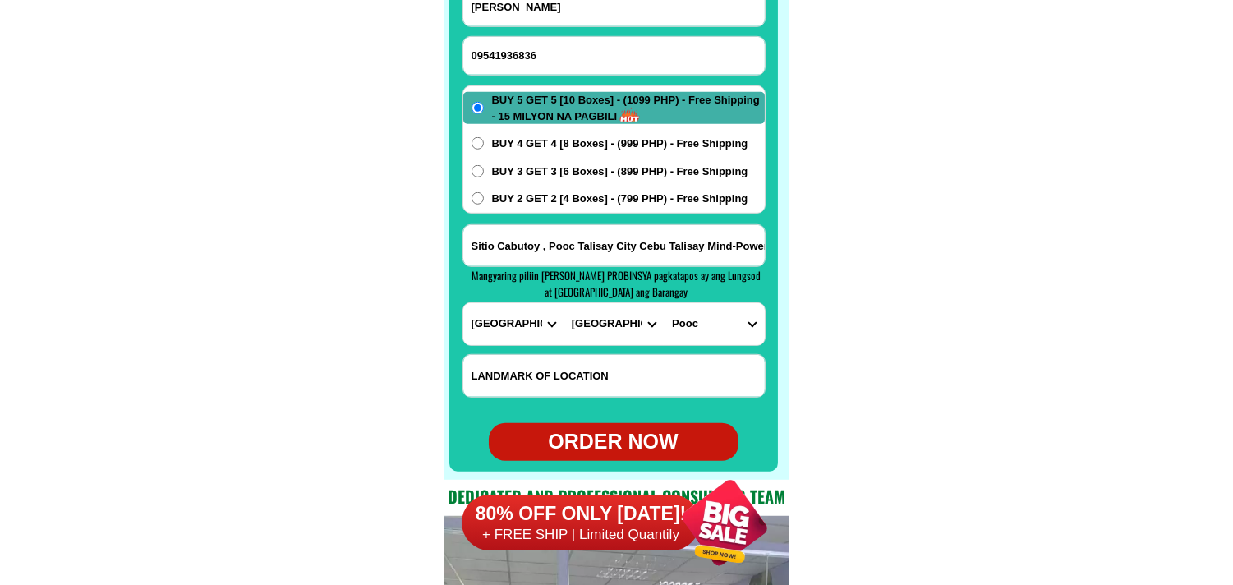
click at [521, 201] on span "BUY 2 GET 2 [4 Boxes] - (799 PHP) - Free Shipping" at bounding box center [620, 199] width 256 height 16
click at [484, 201] on input "BUY 2 GET 2 [4 Boxes] - (799 PHP) - Free Shipping" at bounding box center [478, 198] width 12 height 12
radio input "true"
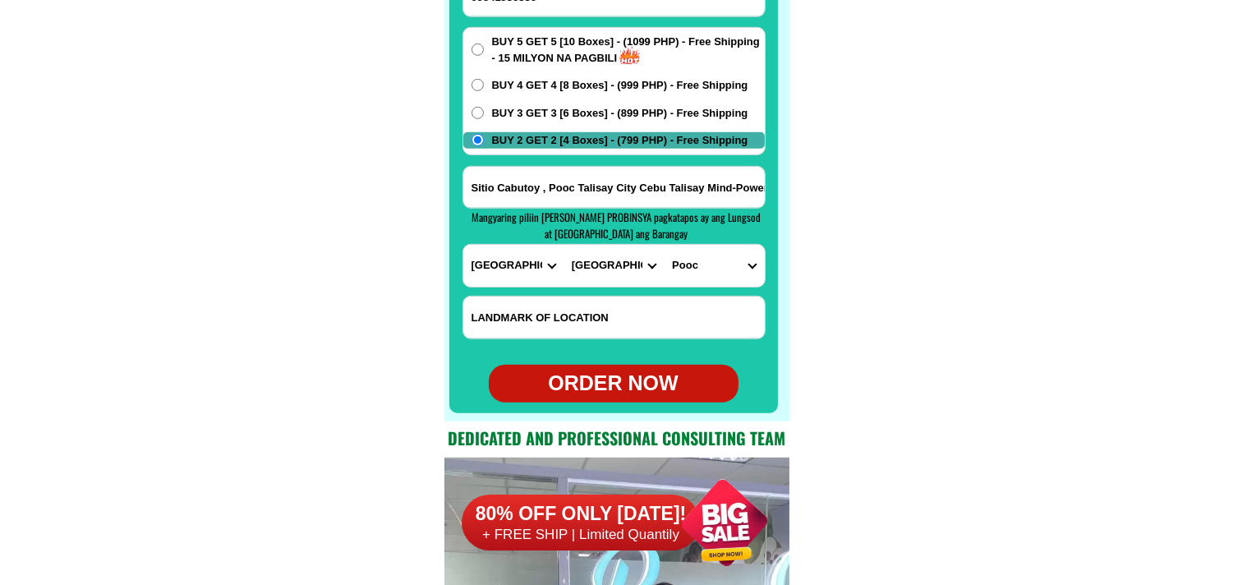
scroll to position [13174, 0]
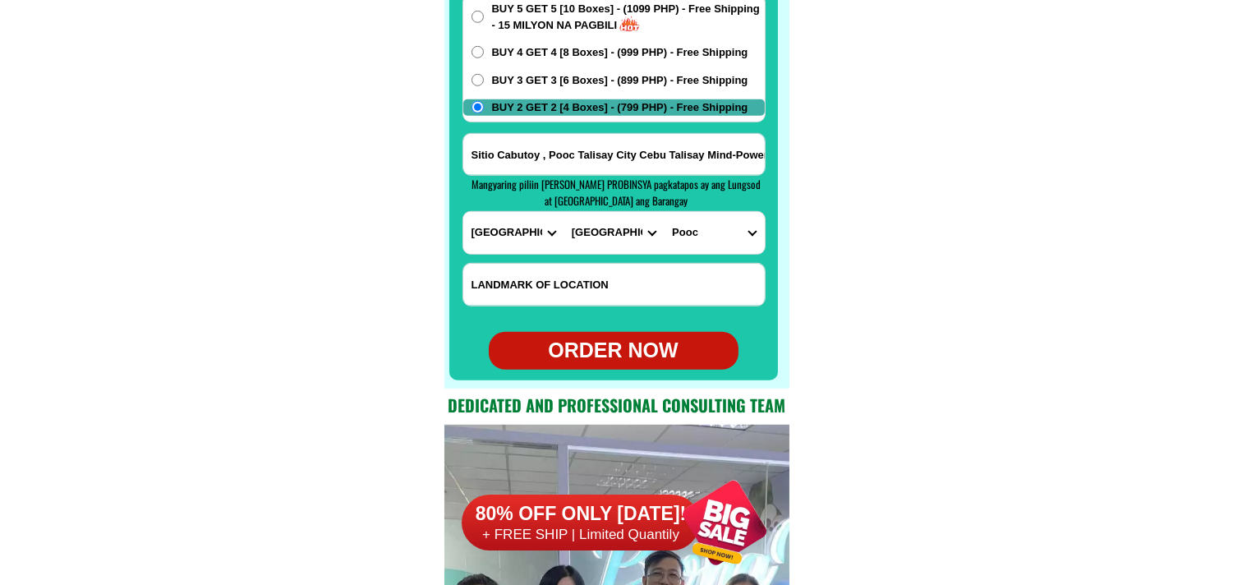
click at [628, 349] on div "ORDER NOW" at bounding box center [614, 350] width 250 height 31
type input "09541936836"
type input "Sitio Cabutoy , Pooc Talisay City Cebu Talisay Mind-Power Creativity Center"
radio input "true"
